Goal: Information Seeking & Learning: Learn about a topic

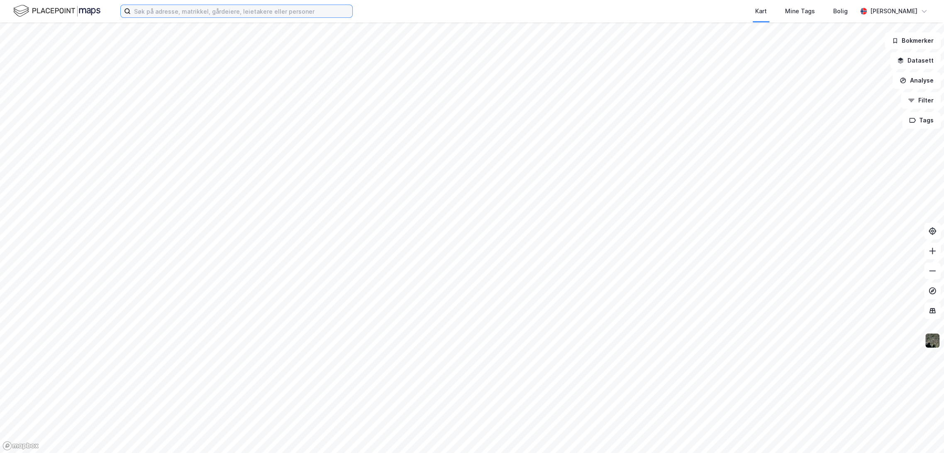
click at [189, 10] on input at bounding box center [242, 11] width 222 height 12
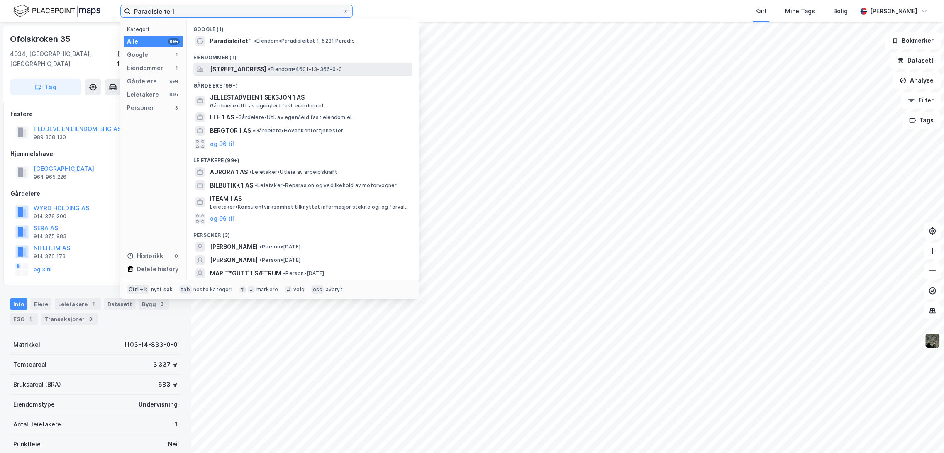
type input "Paradisleite 1"
click at [254, 65] on span "[STREET_ADDRESS]" at bounding box center [238, 69] width 56 height 10
